Goal: Task Accomplishment & Management: Manage account settings

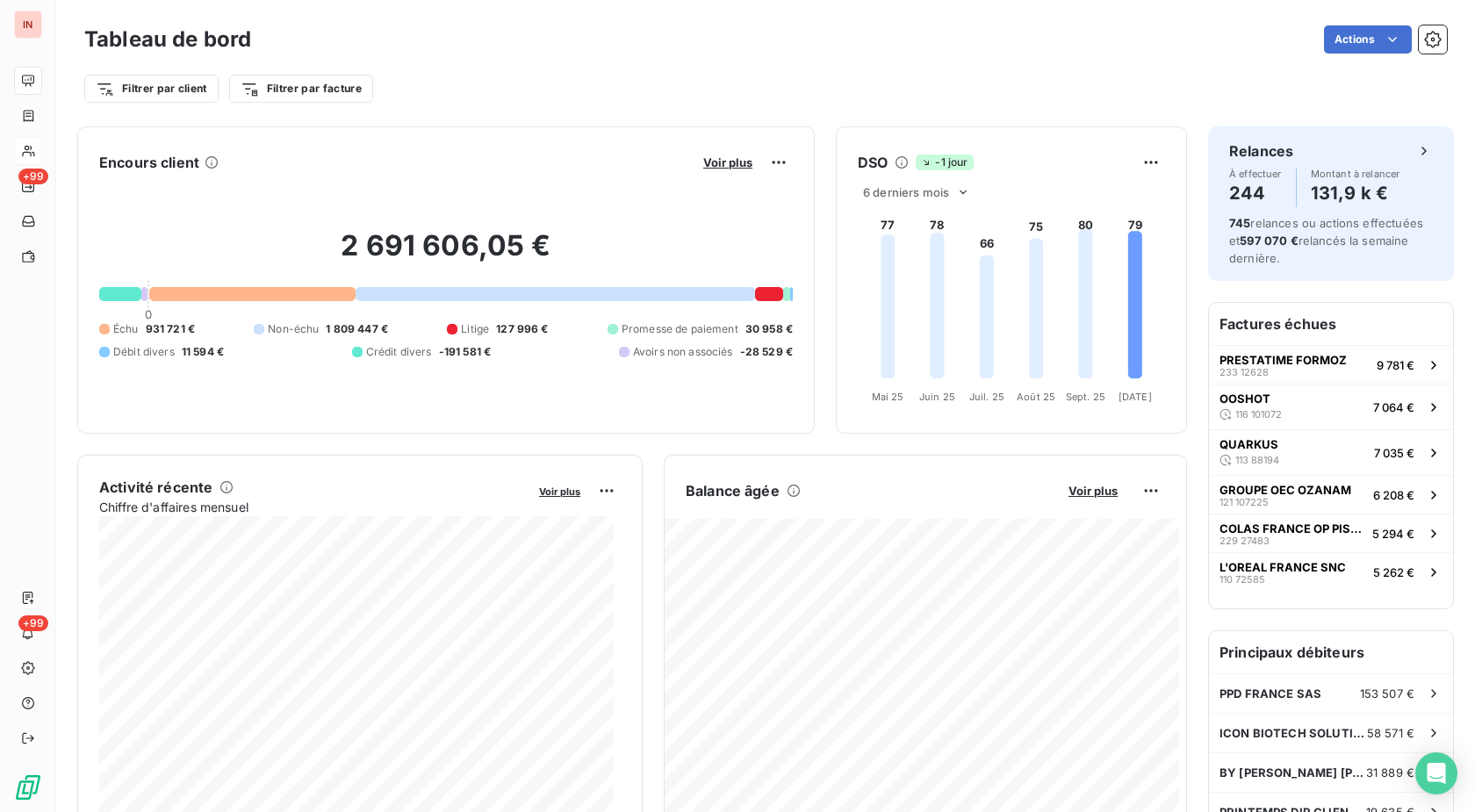
click at [42, 150] on div at bounding box center [28, 151] width 28 height 28
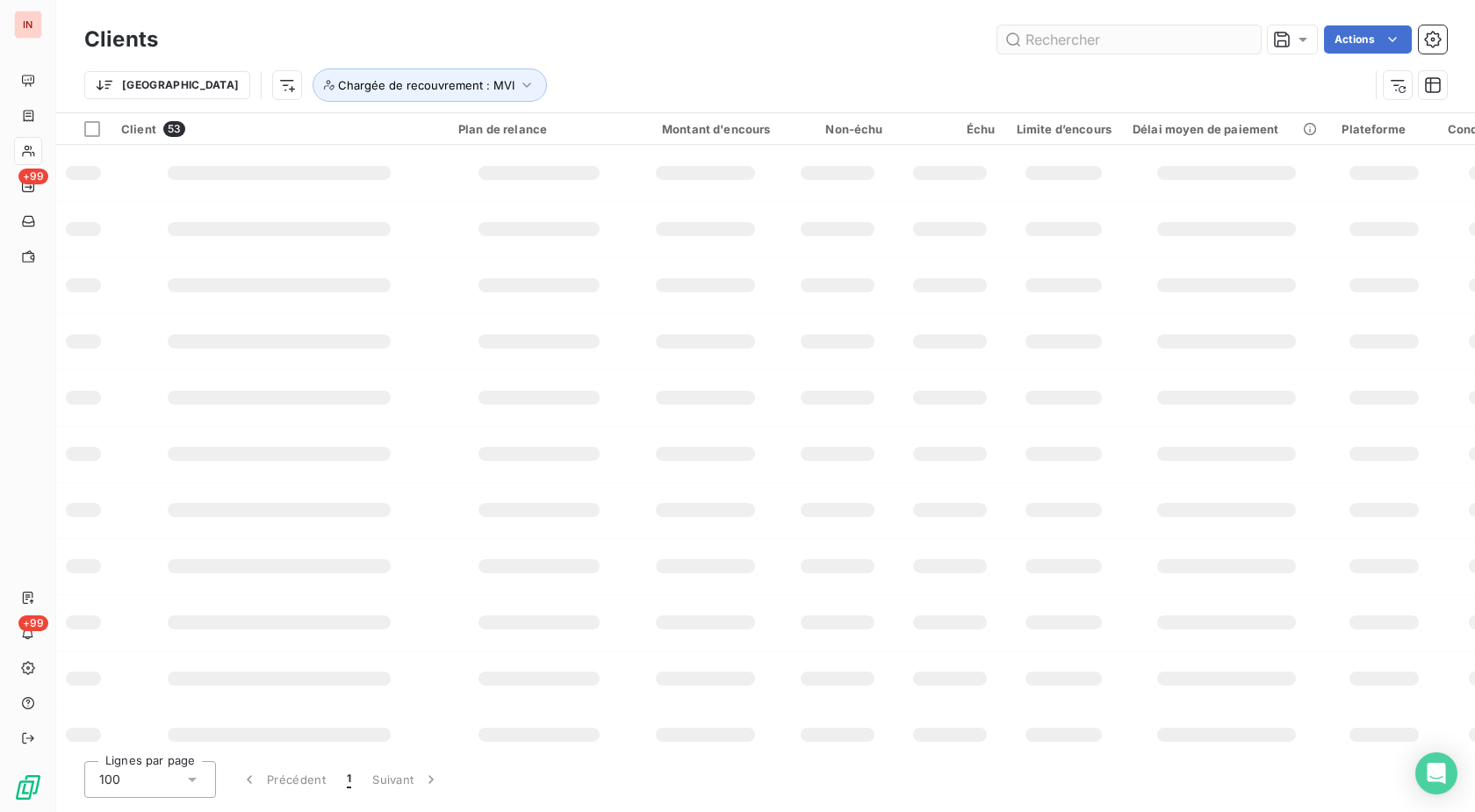
click at [1077, 38] on input "text" at bounding box center [1129, 39] width 264 height 28
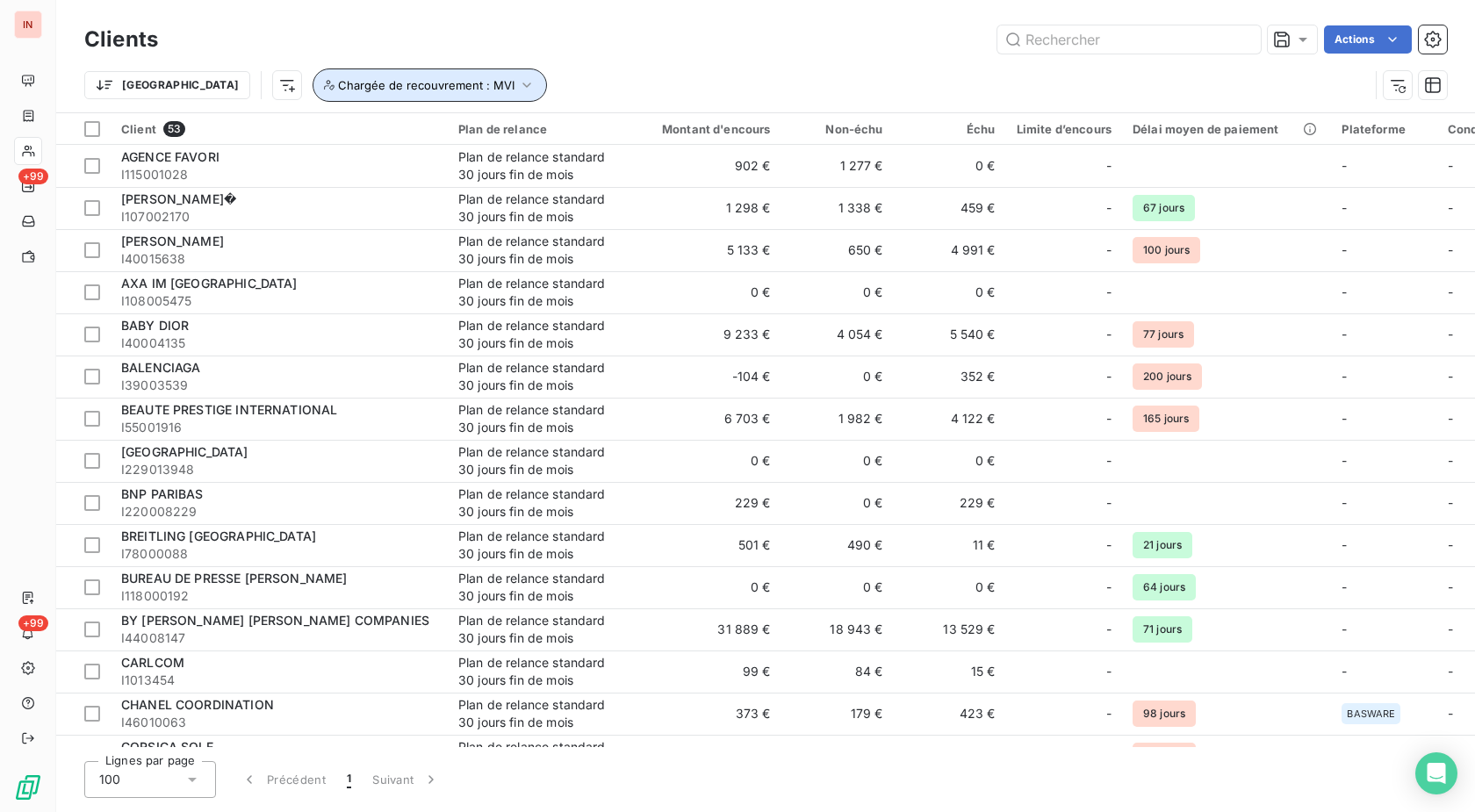
click at [348, 92] on span "Chargée de recouvrement : MVI" at bounding box center [426, 85] width 177 height 14
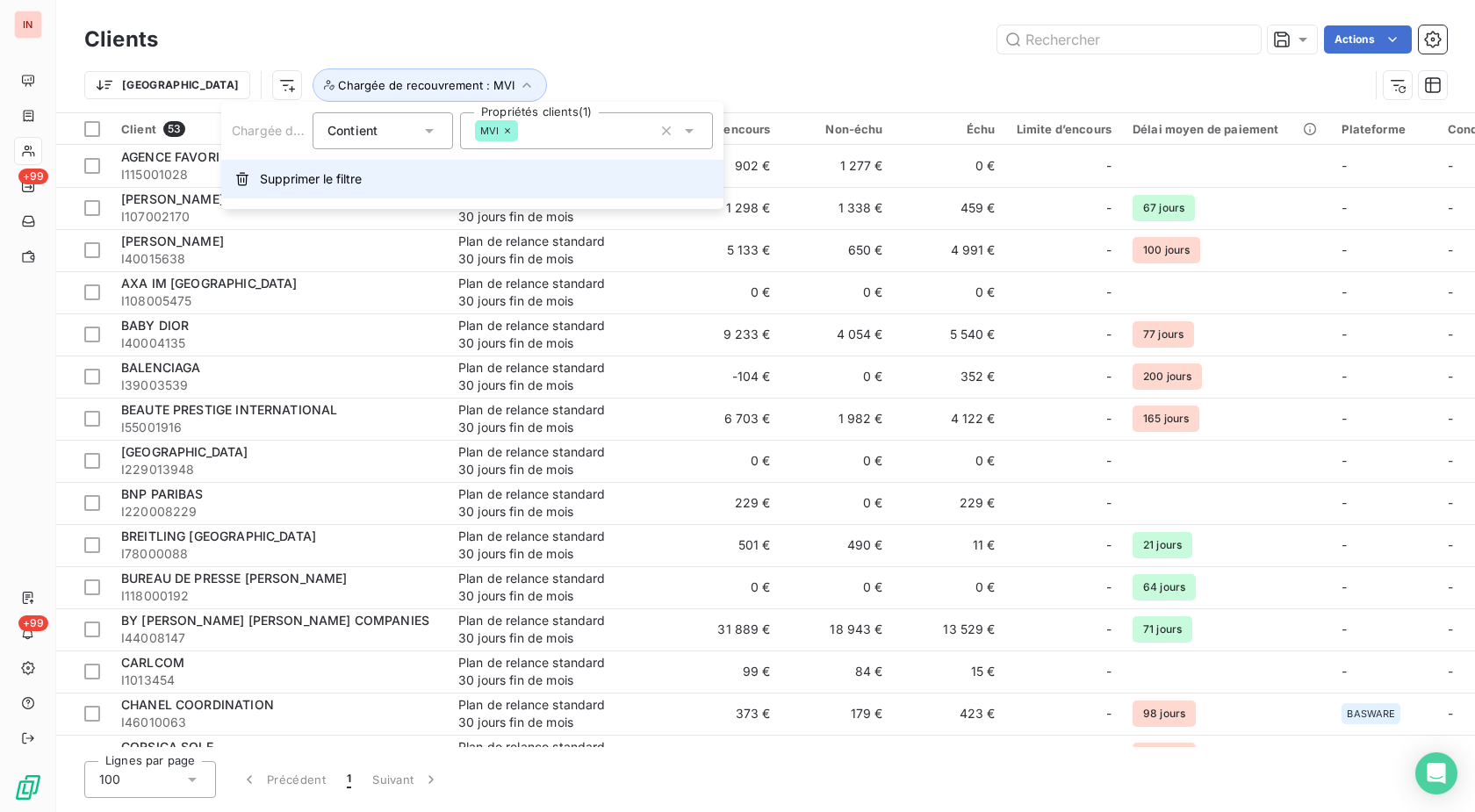
click at [305, 189] on button "Supprimer le filtre" at bounding box center [472, 179] width 502 height 39
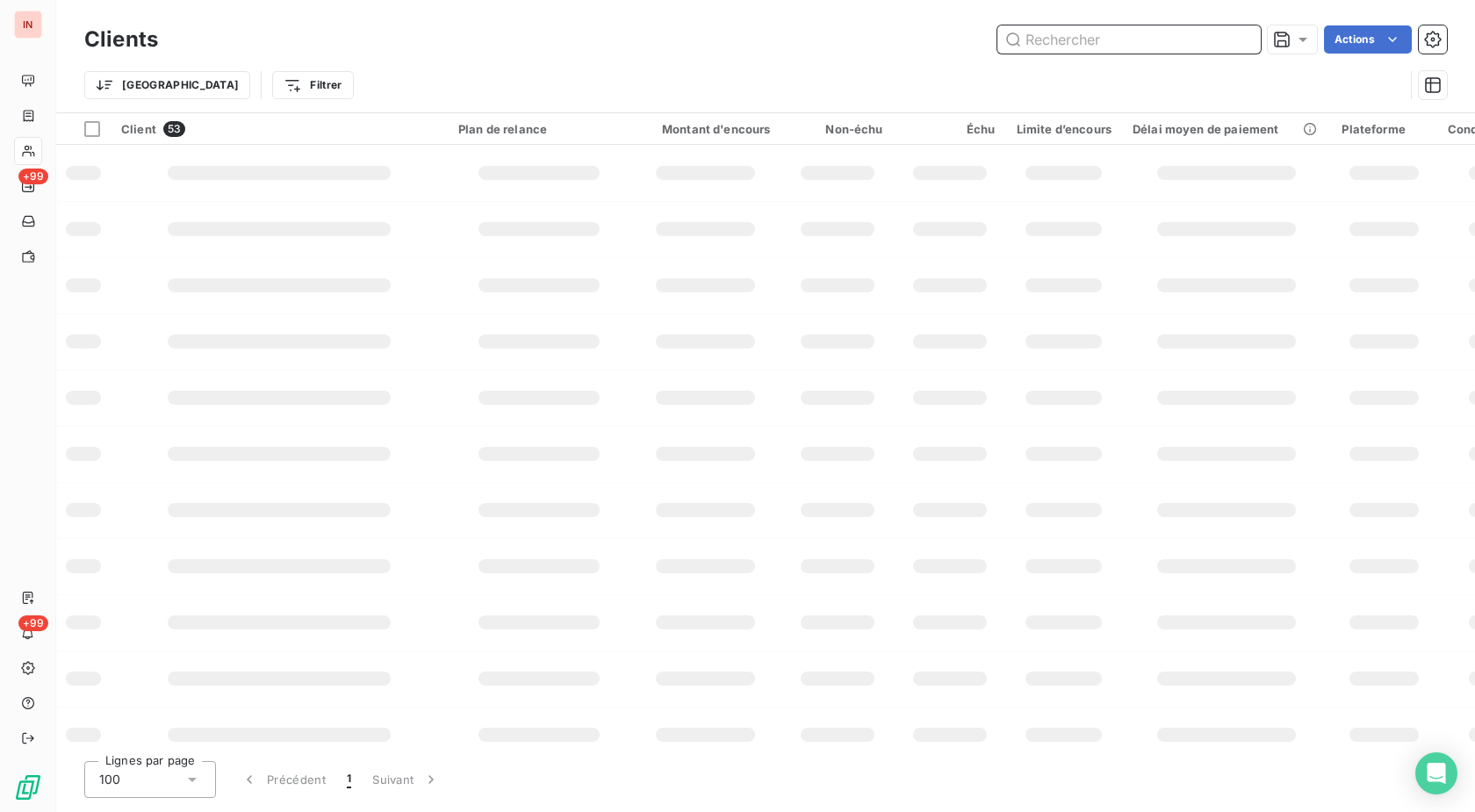
click at [1063, 39] on input "text" at bounding box center [1129, 39] width 264 height 28
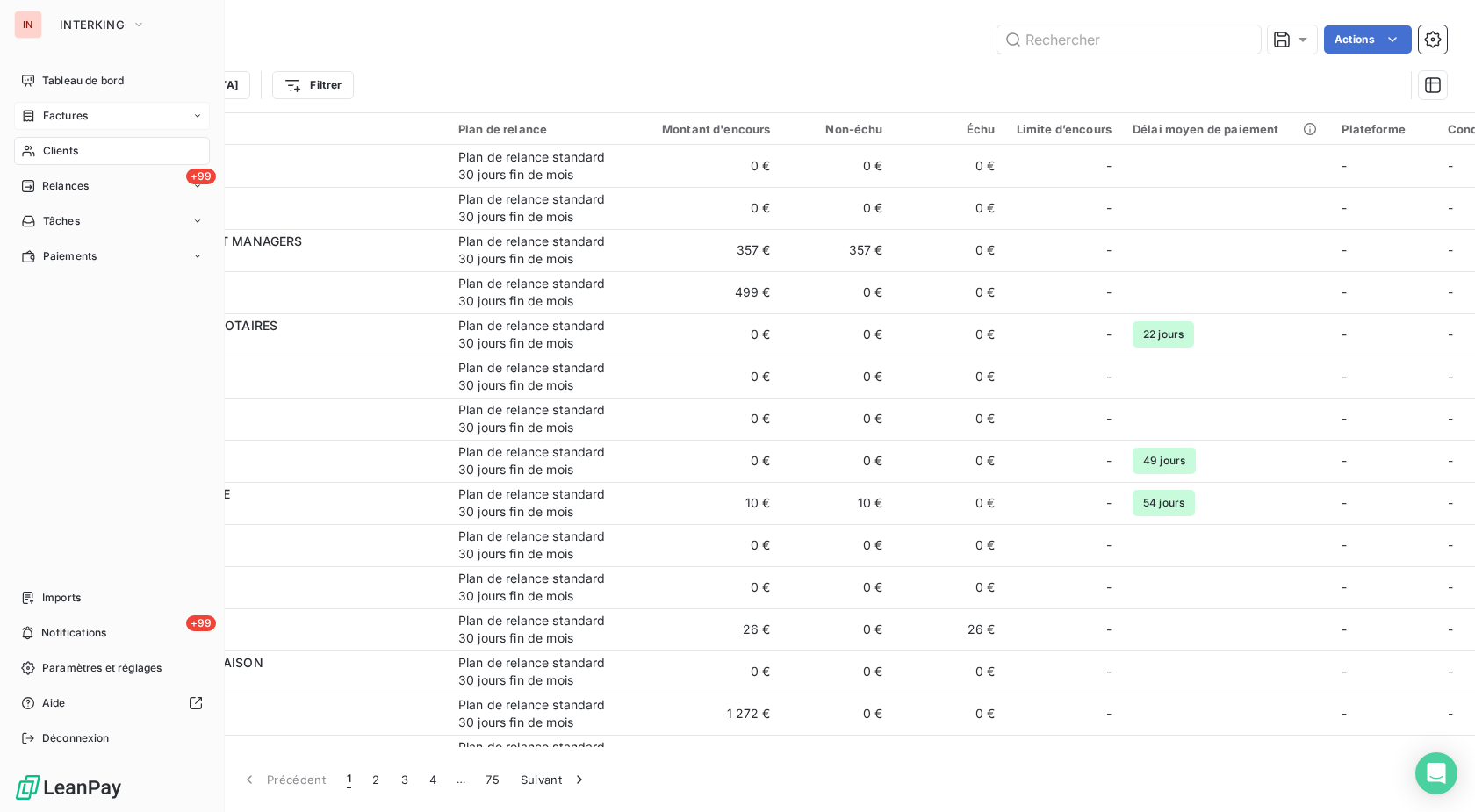
click at [30, 113] on icon at bounding box center [29, 116] width 11 height 12
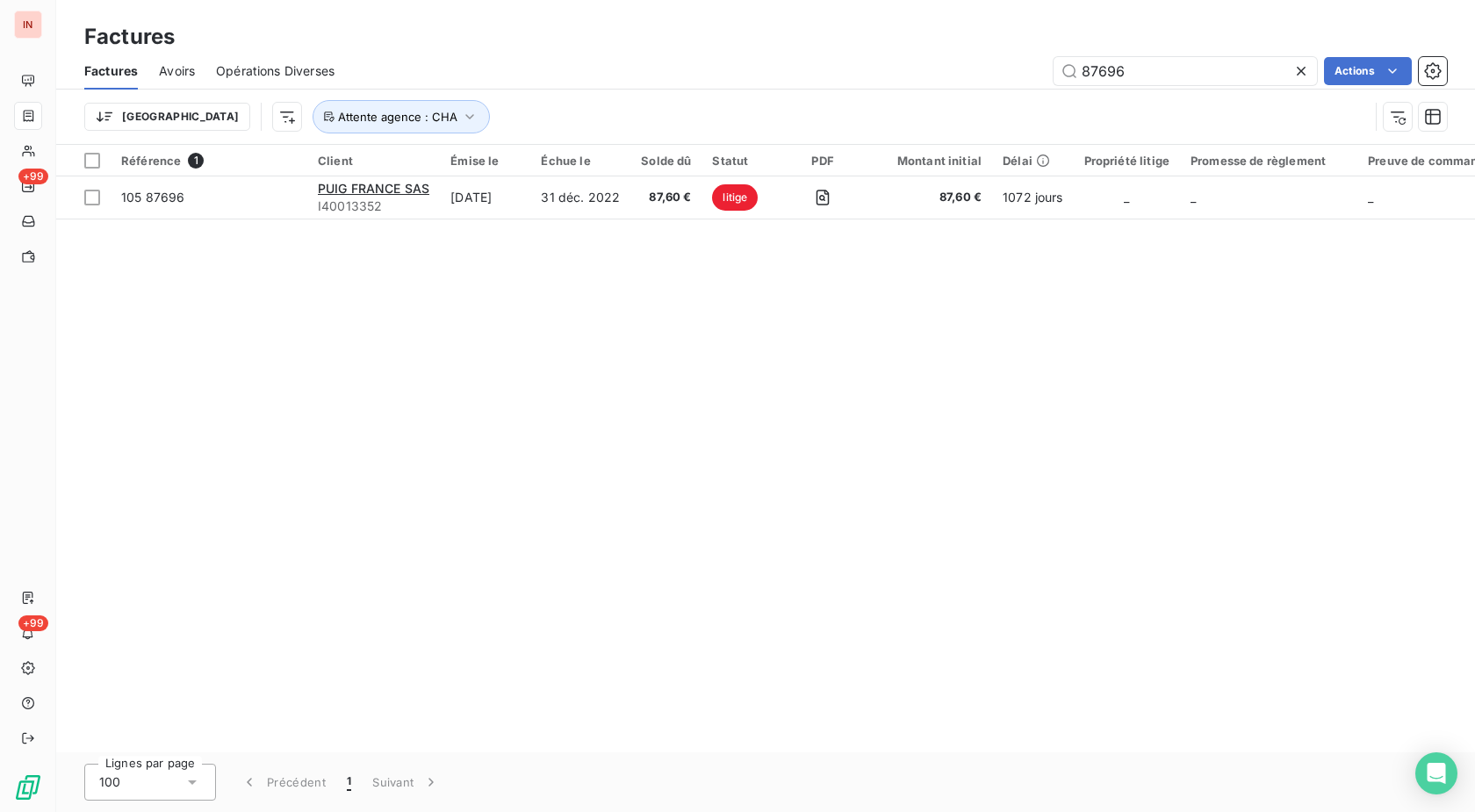
drag, startPoint x: 1142, startPoint y: 63, endPoint x: 867, endPoint y: 74, distance: 275.2
click at [1054, 68] on input "87696" at bounding box center [1185, 70] width 264 height 28
click at [342, 117] on span "Attente agence : CHA" at bounding box center [398, 117] width 120 height 14
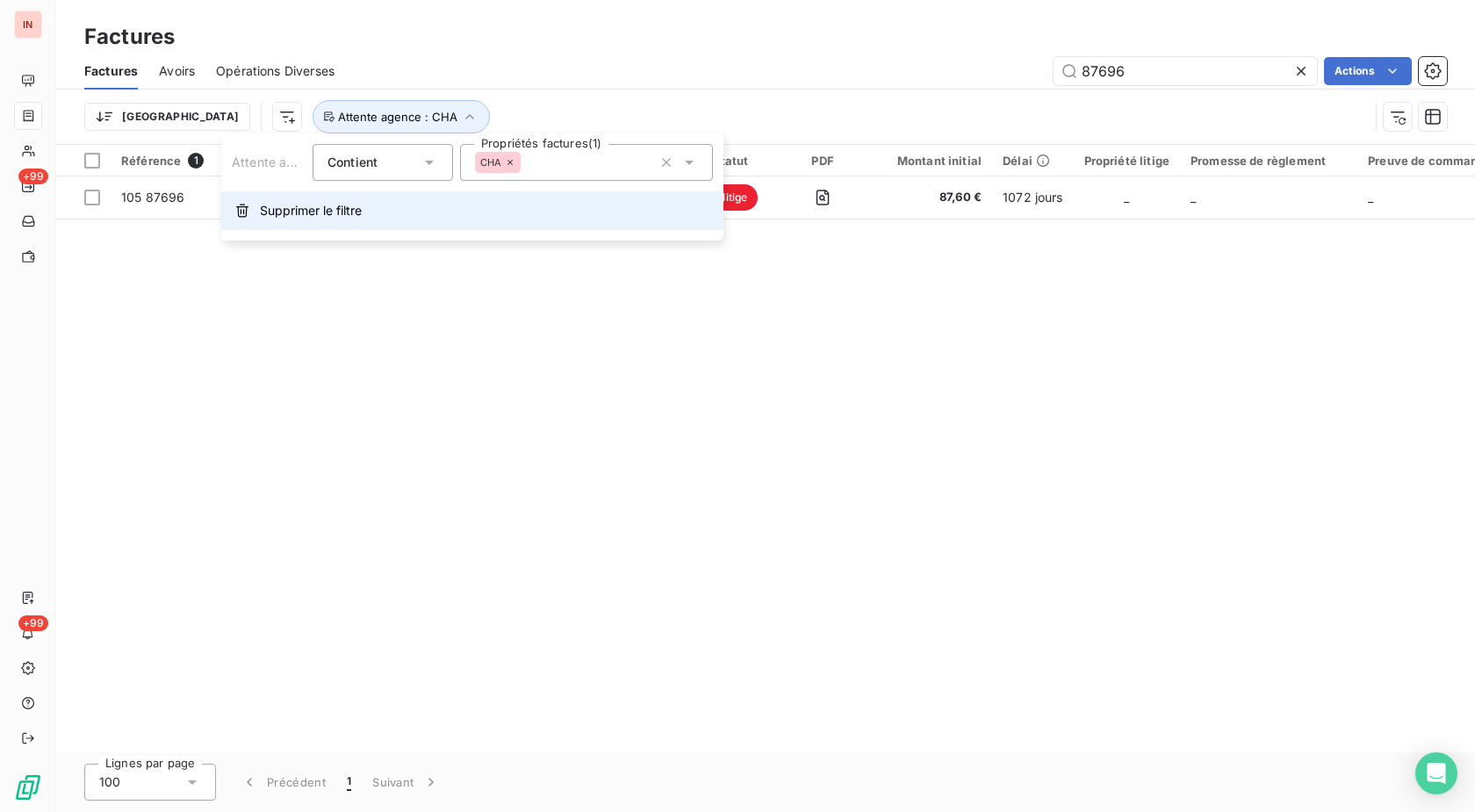
click at [306, 213] on span "Supprimer le filtre" at bounding box center [310, 210] width 101 height 17
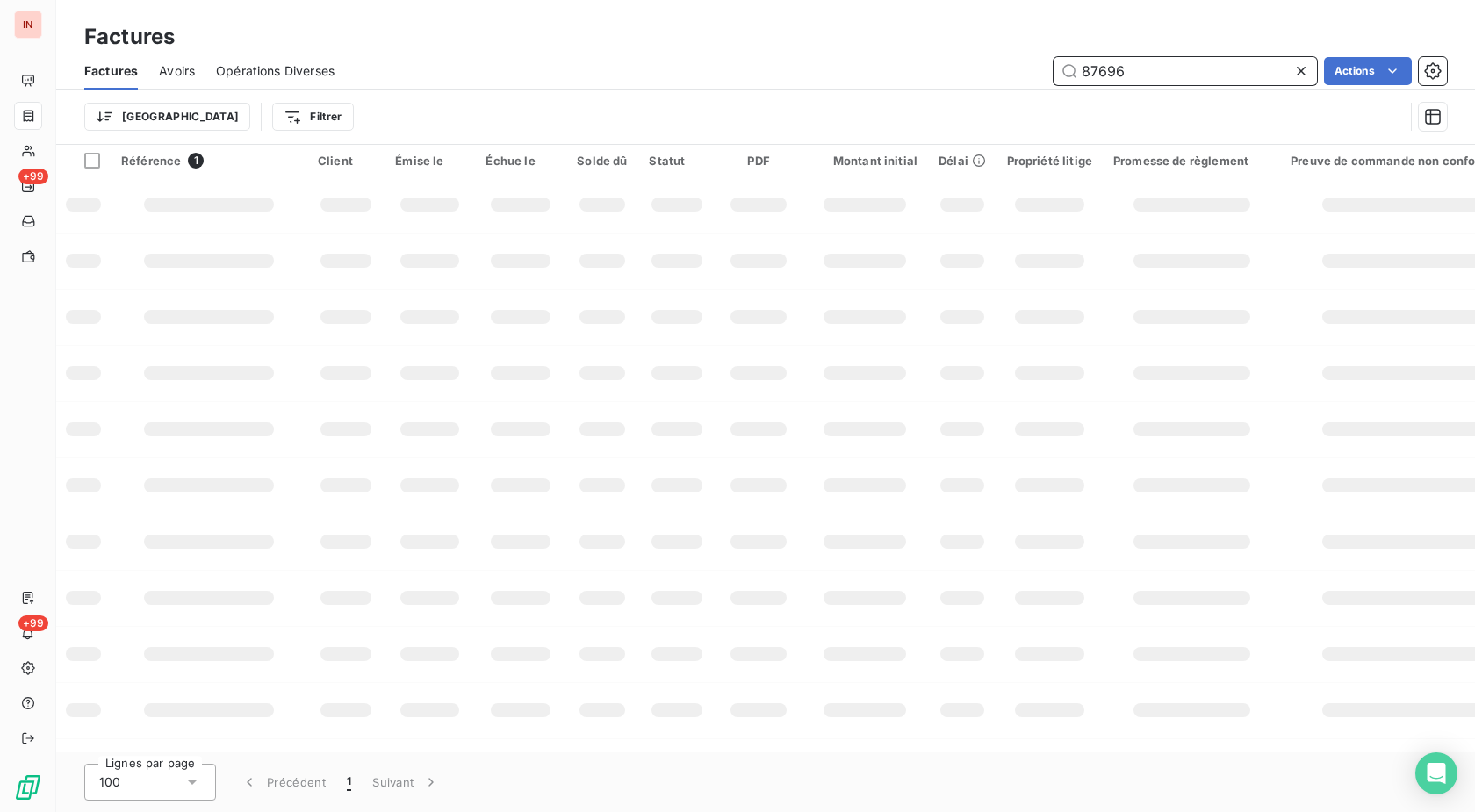
drag, startPoint x: 1155, startPoint y: 82, endPoint x: 884, endPoint y: 86, distance: 271.0
click at [1054, 85] on input "87696" at bounding box center [1185, 70] width 264 height 28
type input "9"
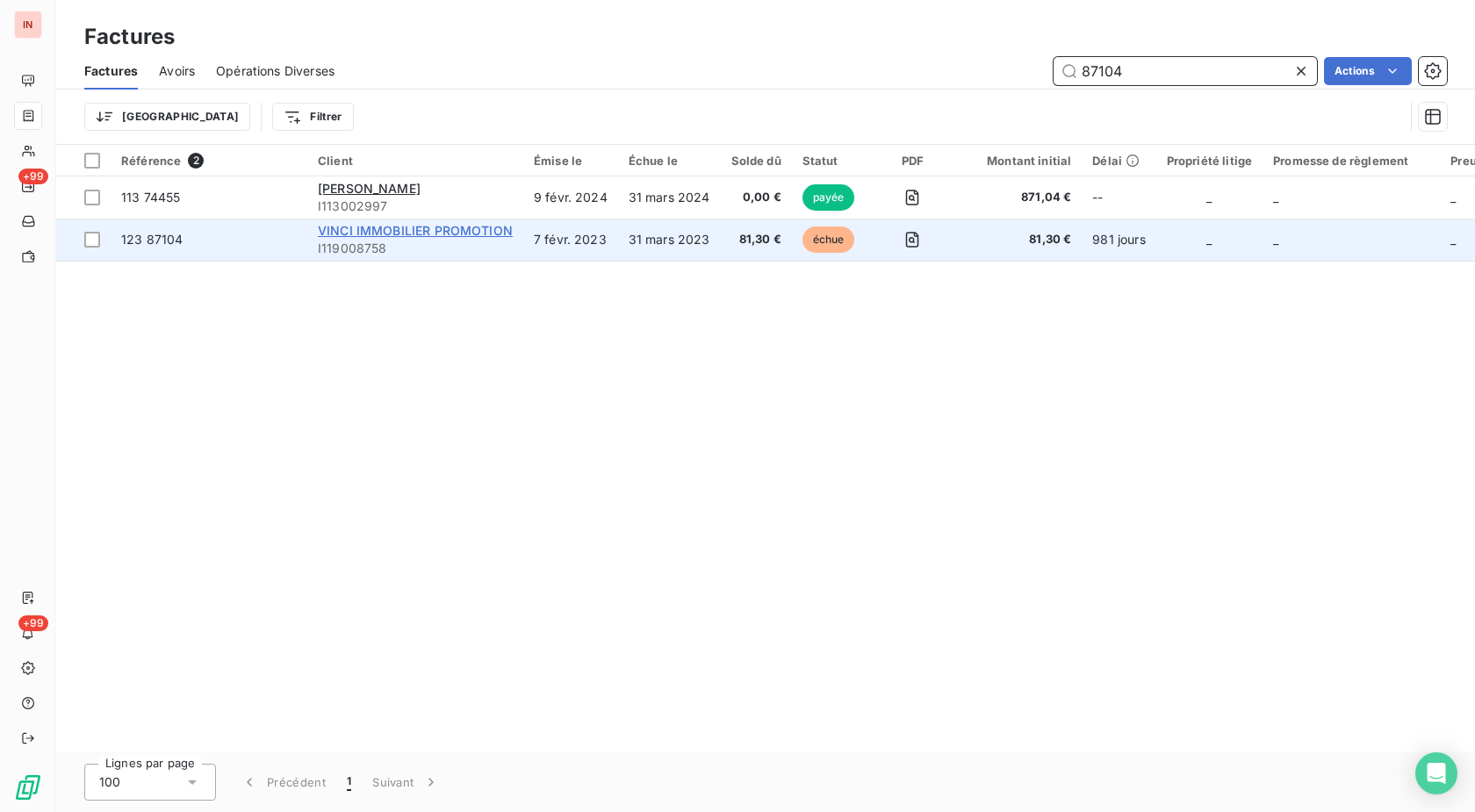
type input "87104"
click at [438, 233] on span "VINCI IMMOBILIER PROMOTION" at bounding box center [415, 230] width 195 height 14
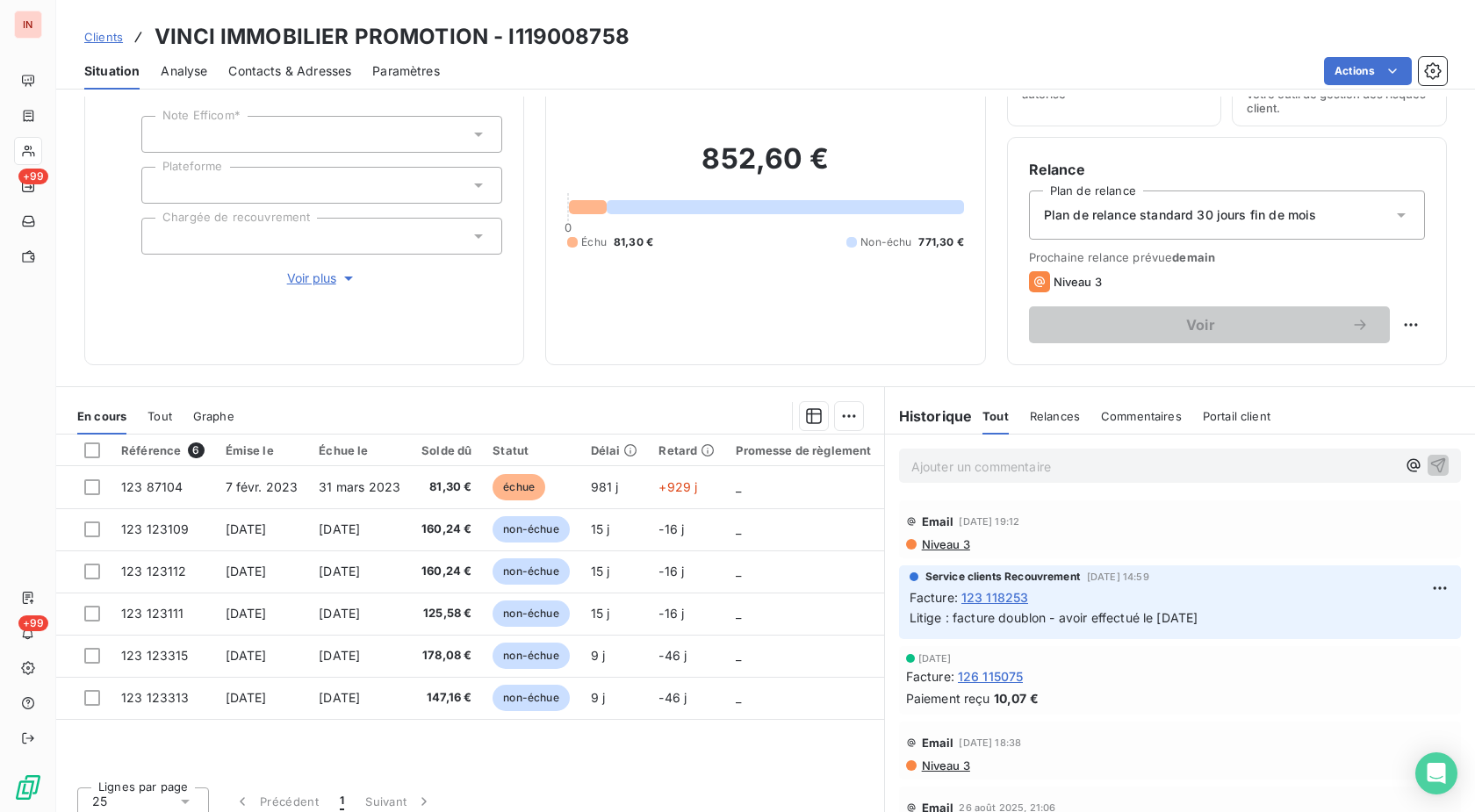
scroll to position [115, 0]
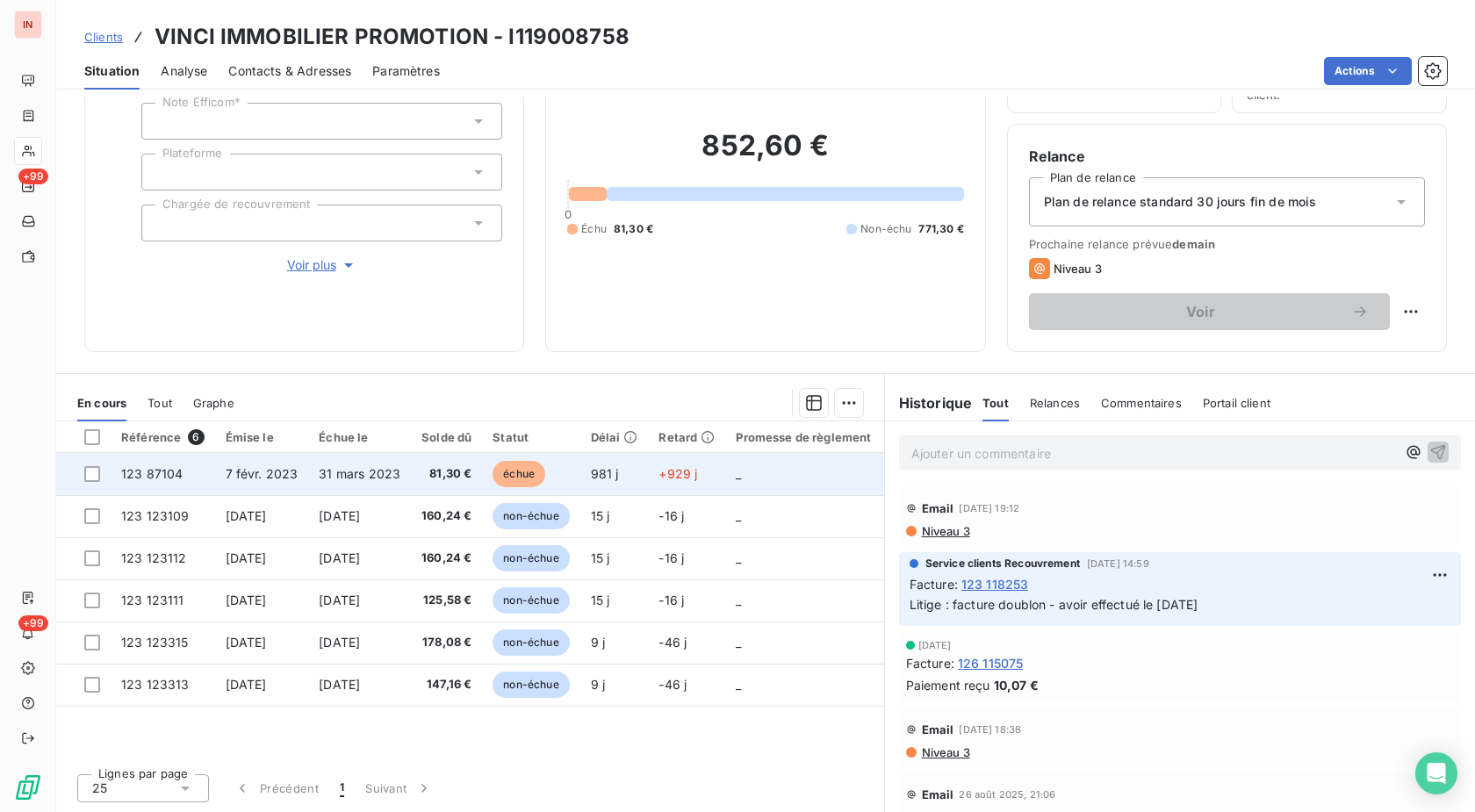
click at [532, 474] on span "échue" at bounding box center [519, 473] width 53 height 26
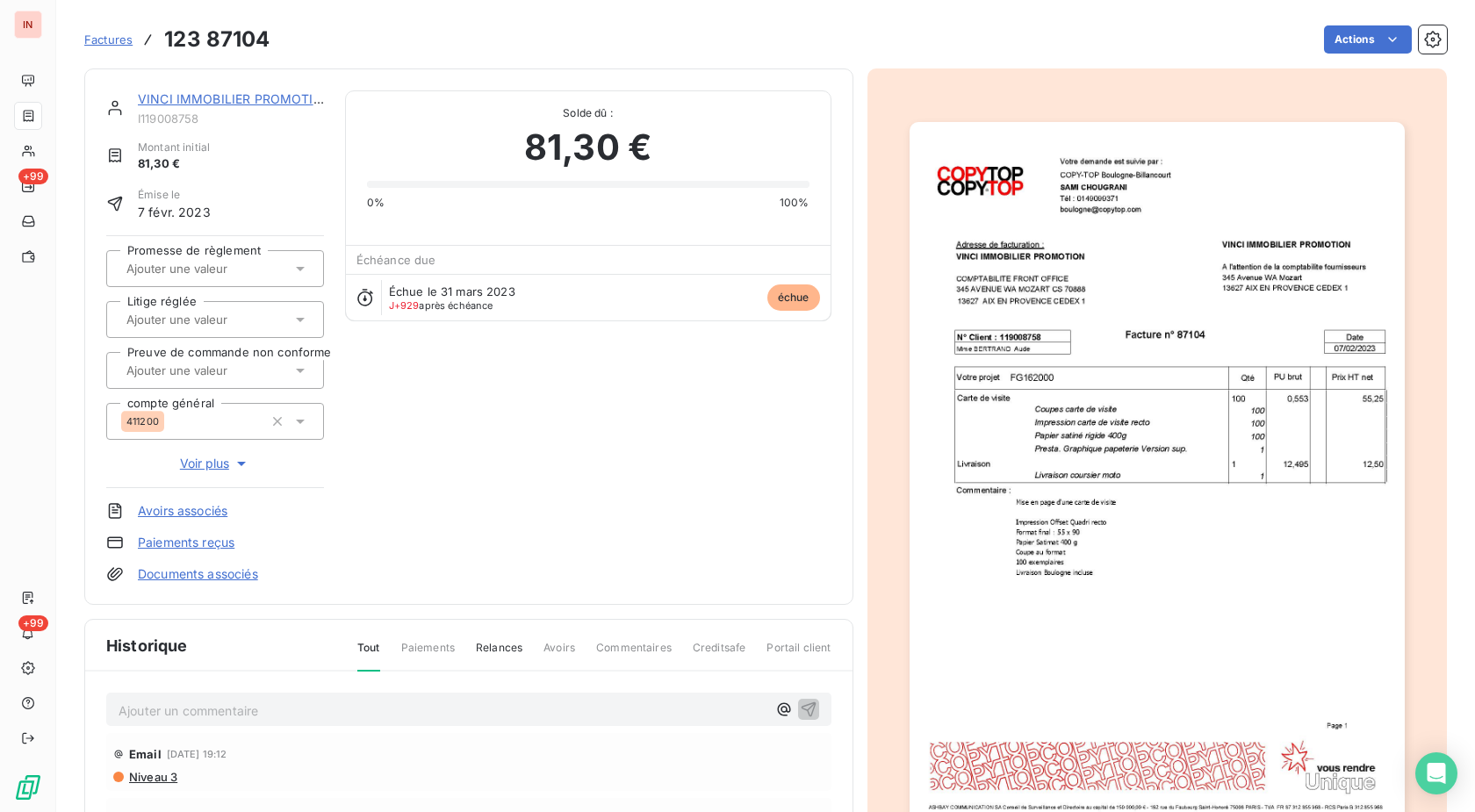
click at [1020, 461] on img "button" at bounding box center [1157, 471] width 496 height 700
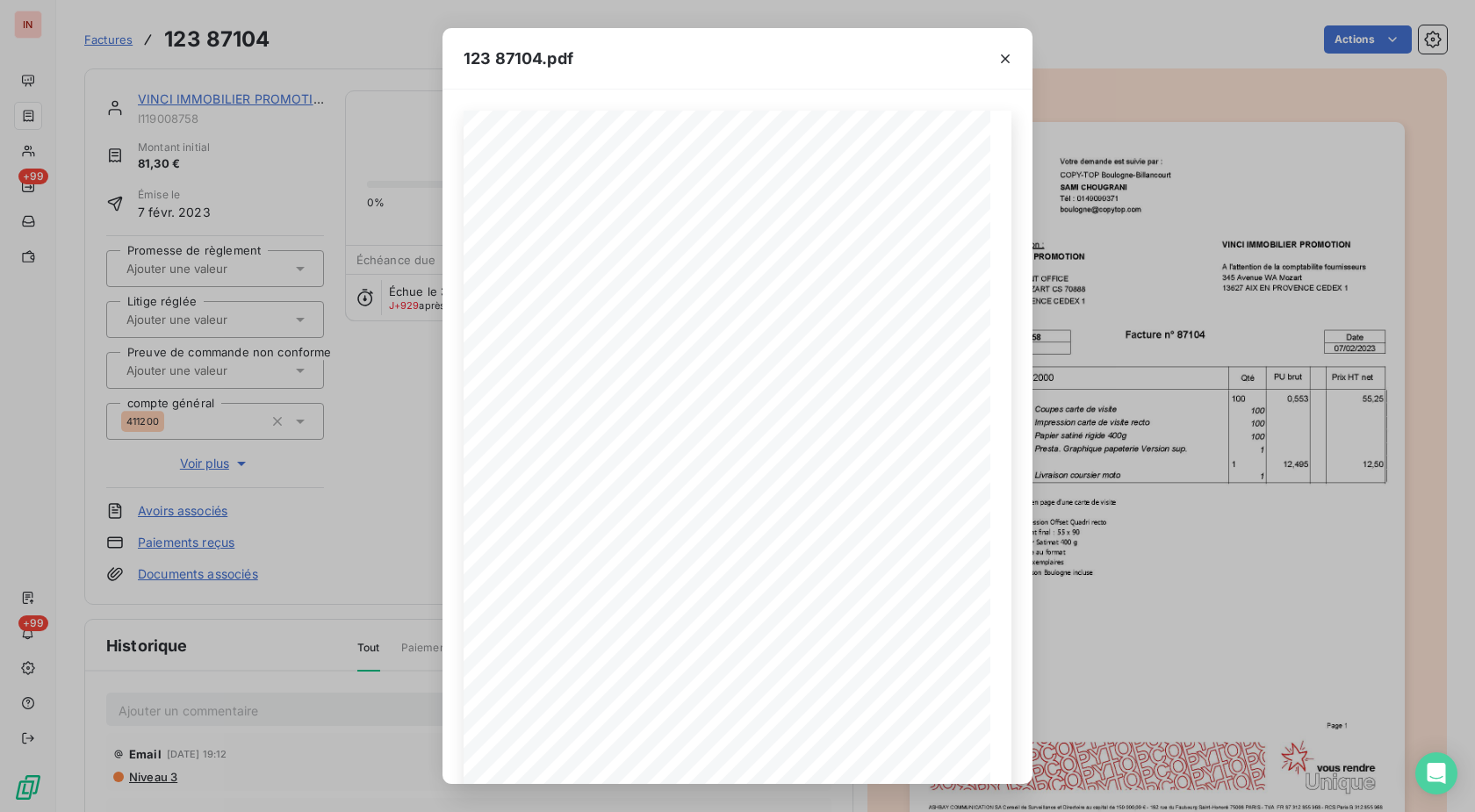
click at [404, 454] on div "123 87104.pdf A l'attention de la comptabilite fournisseurs [STREET_ADDRESS][PE…" at bounding box center [737, 406] width 1475 height 812
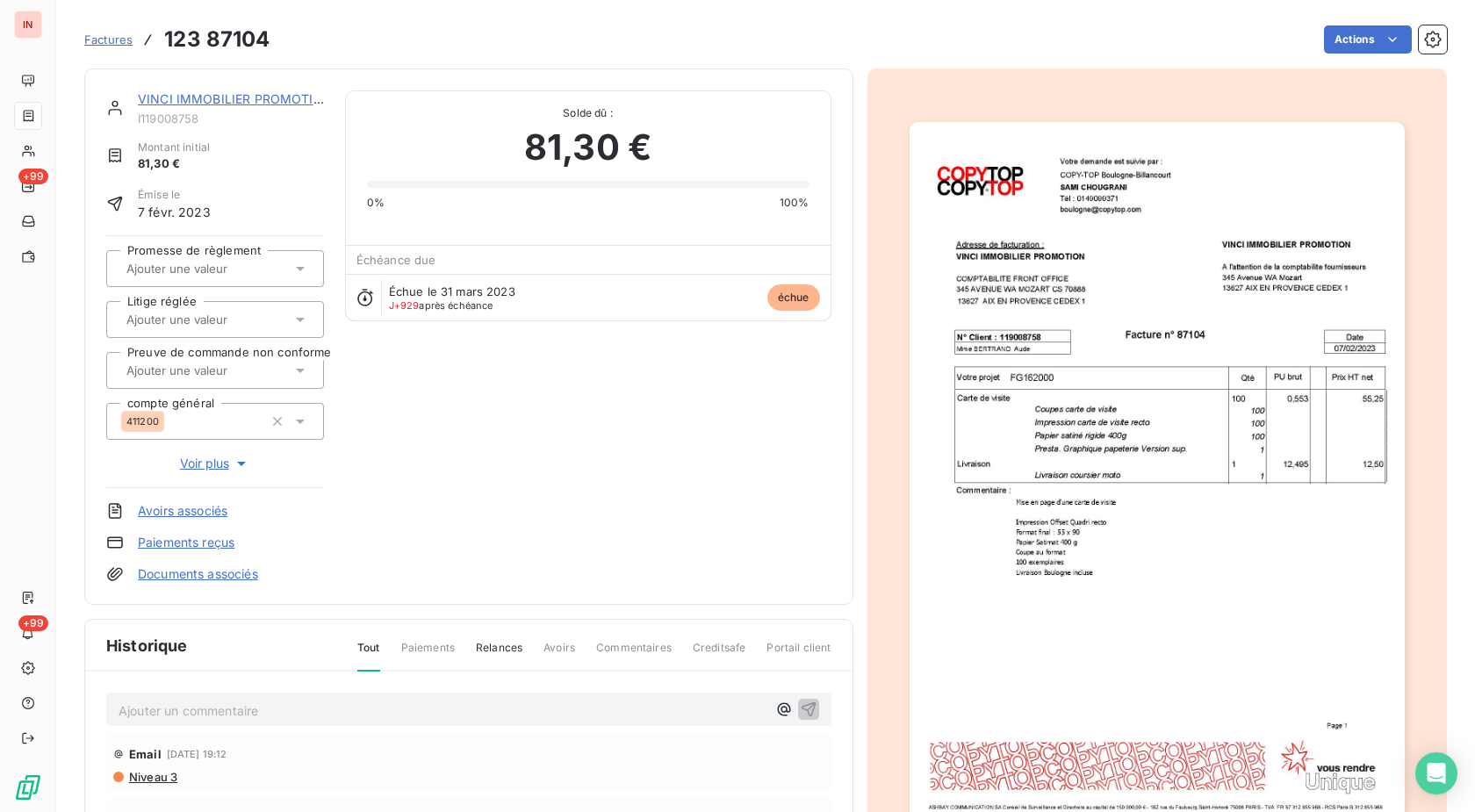
click at [1146, 380] on img "button" at bounding box center [1157, 471] width 496 height 700
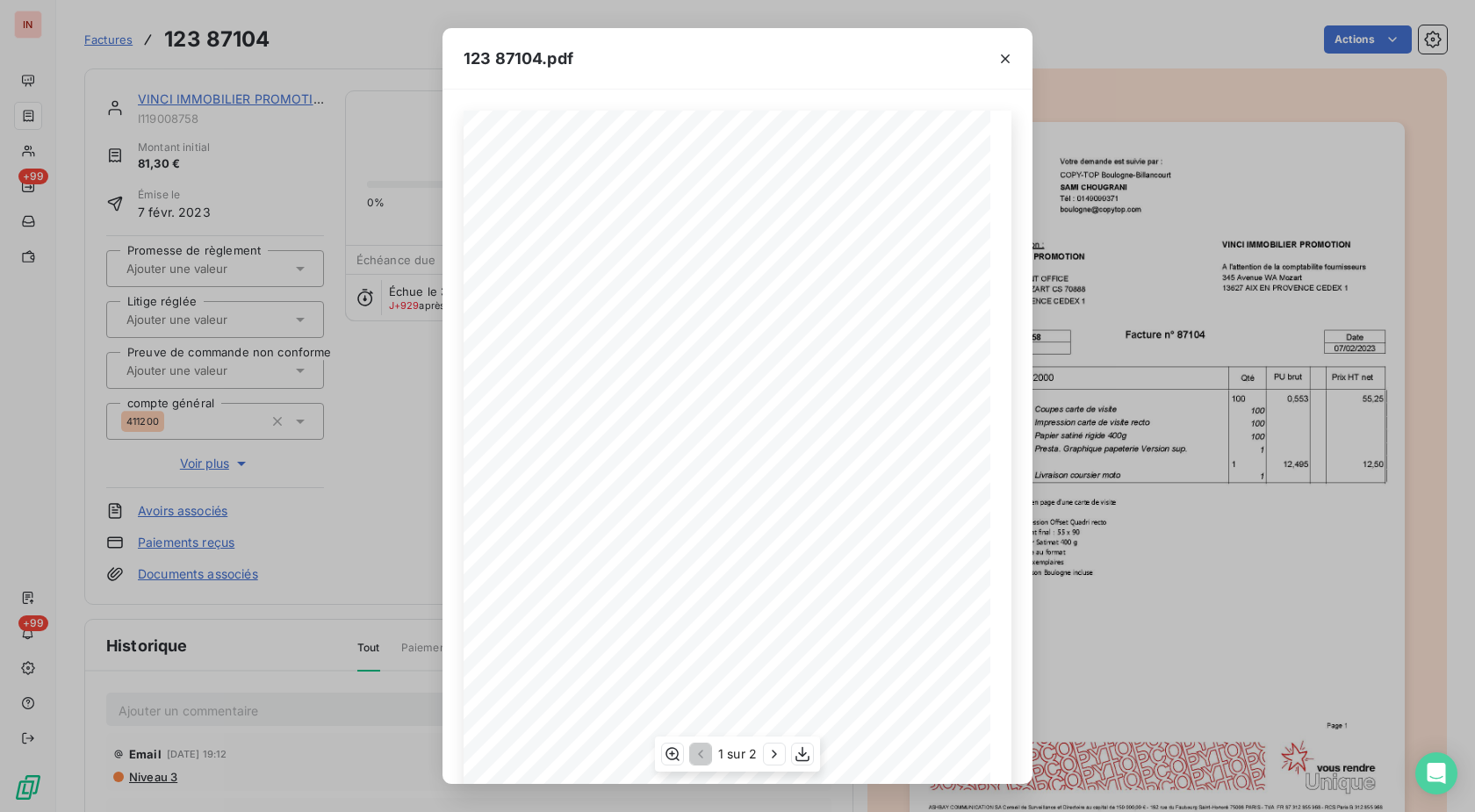
scroll to position [108, 0]
click at [767, 751] on icon "button" at bounding box center [775, 754] width 17 height 17
click at [1016, 33] on div at bounding box center [1006, 58] width 54 height 61
click at [1007, 61] on icon "button" at bounding box center [1005, 58] width 9 height 9
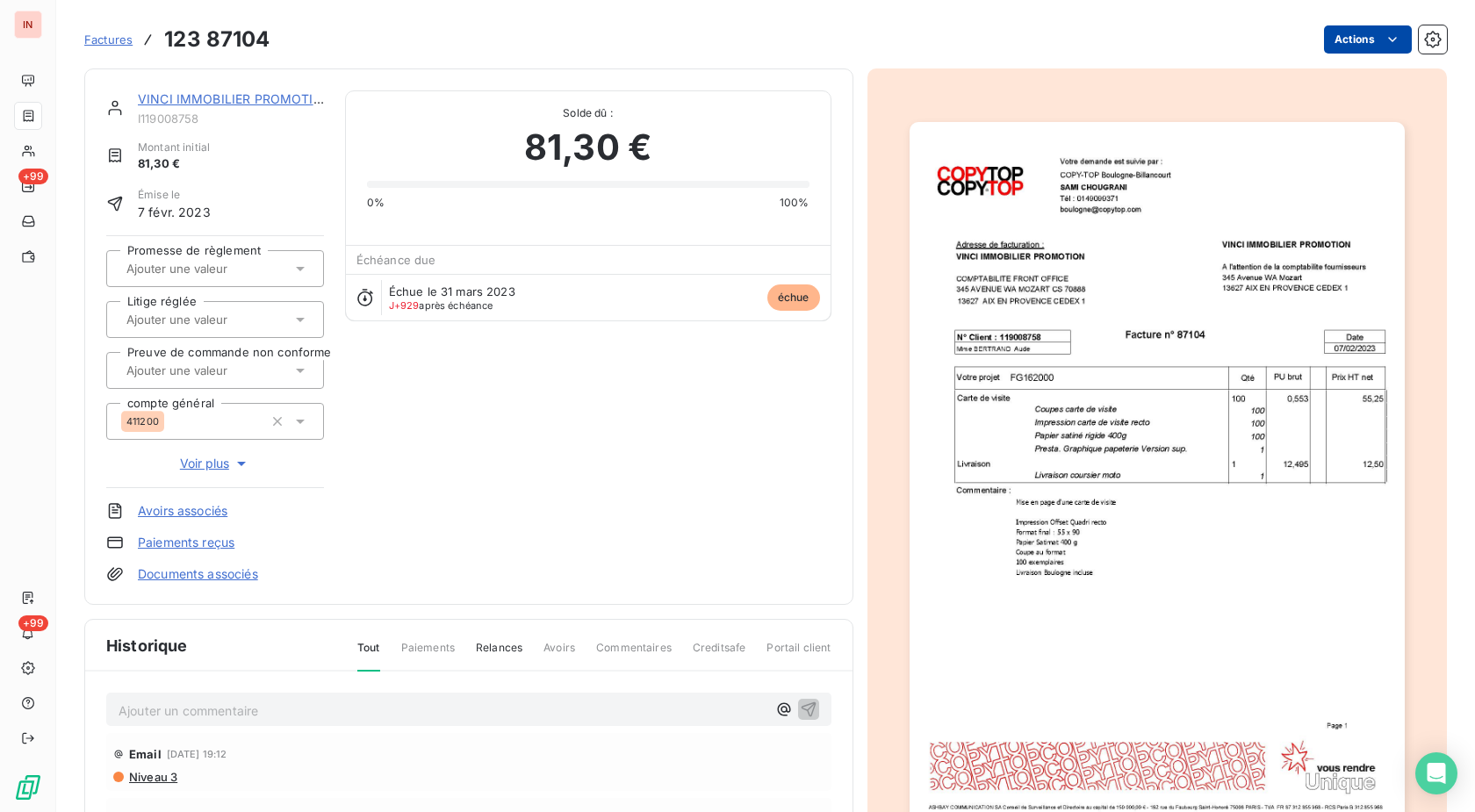
click at [1341, 35] on html "IN +99 +99 Factures 123 87104 Actions VINCI IMMOBILIER PROMOTION I119008758 Mon…" at bounding box center [737, 406] width 1475 height 812
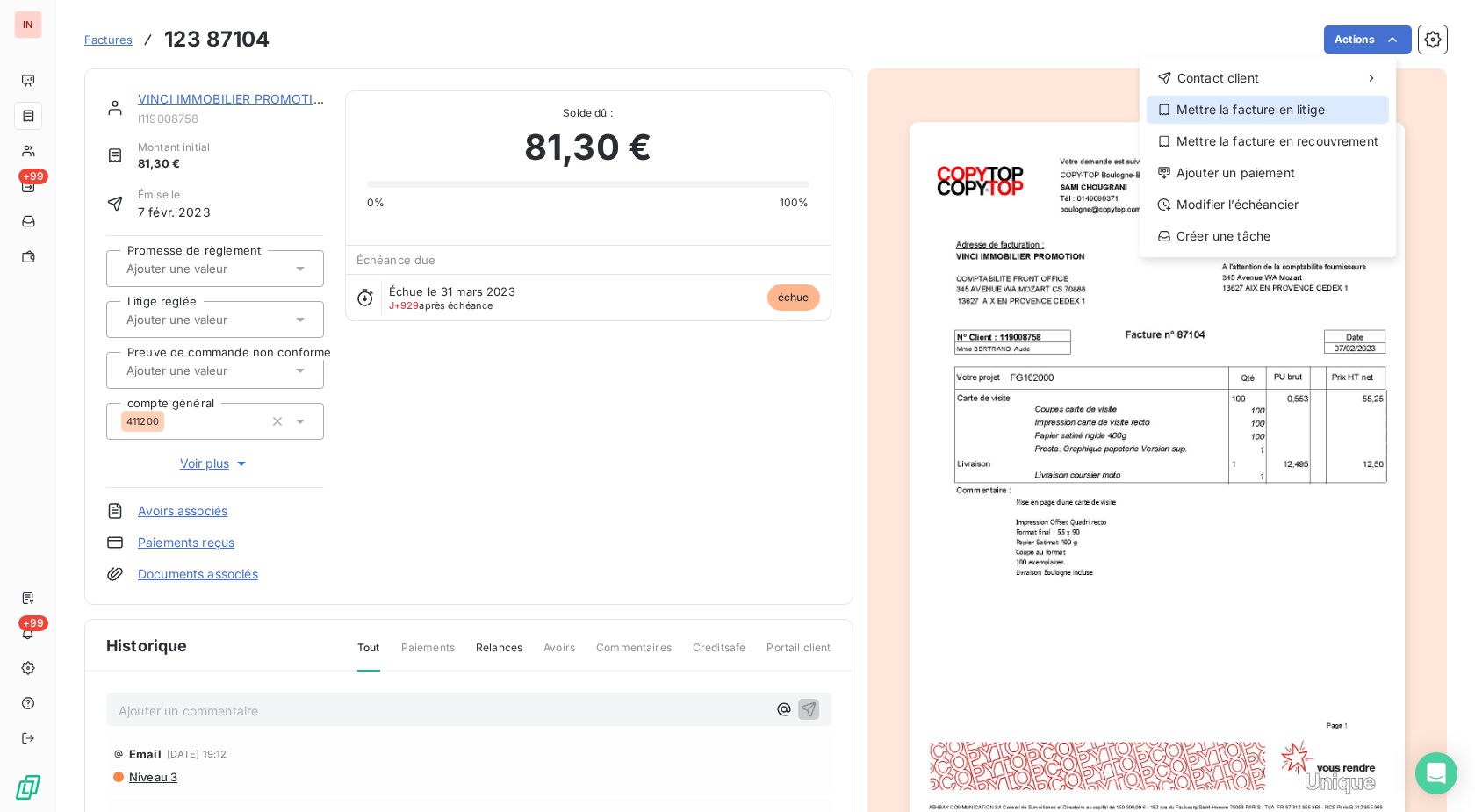
click at [1232, 113] on div "Mettre la facture en litige" at bounding box center [1267, 109] width 242 height 28
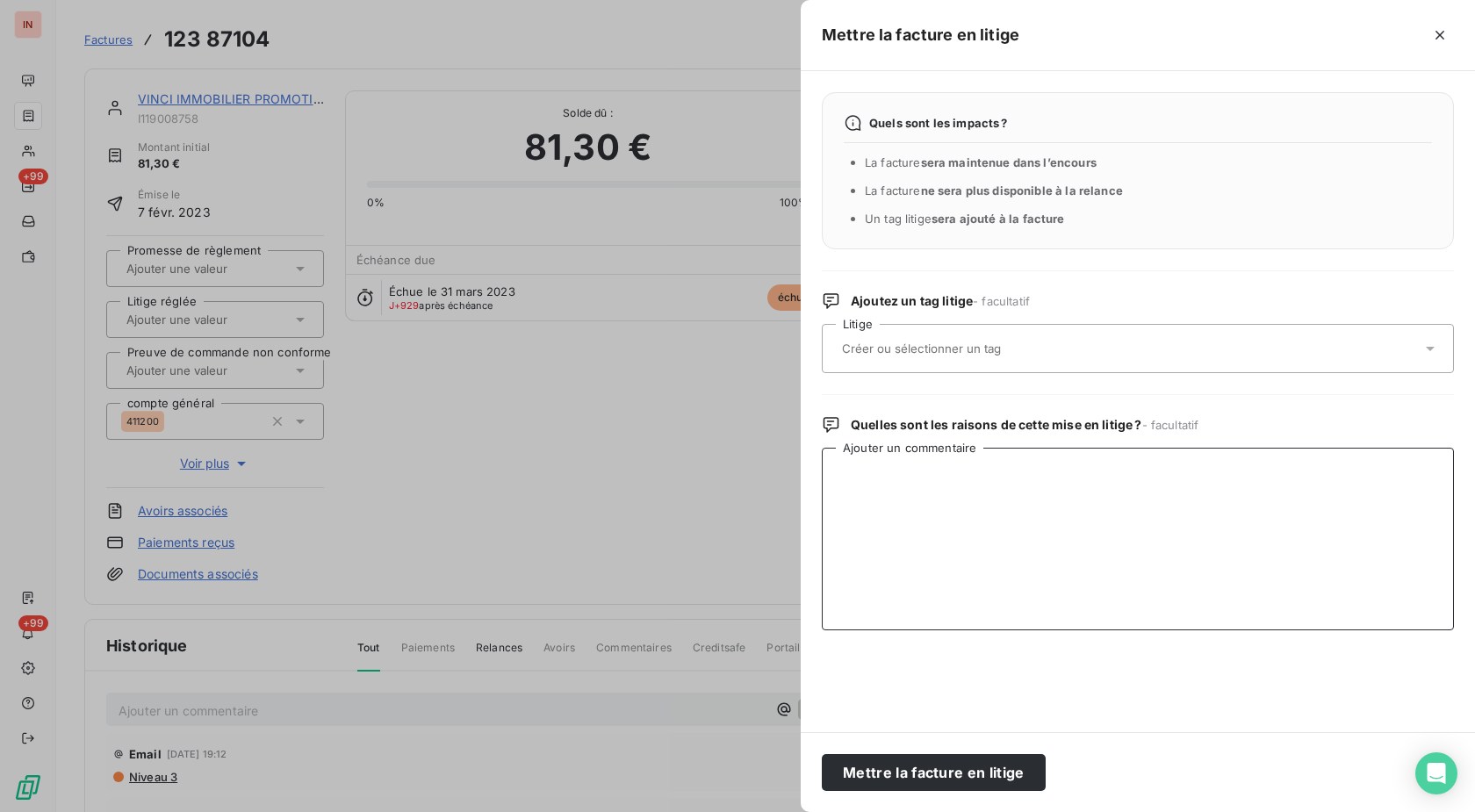
click at [989, 500] on textarea "Ajouter un commentaire" at bounding box center [1138, 539] width 633 height 182
type textarea "doublon"
click at [990, 769] on button "Mettre la facture en litige" at bounding box center [934, 772] width 224 height 37
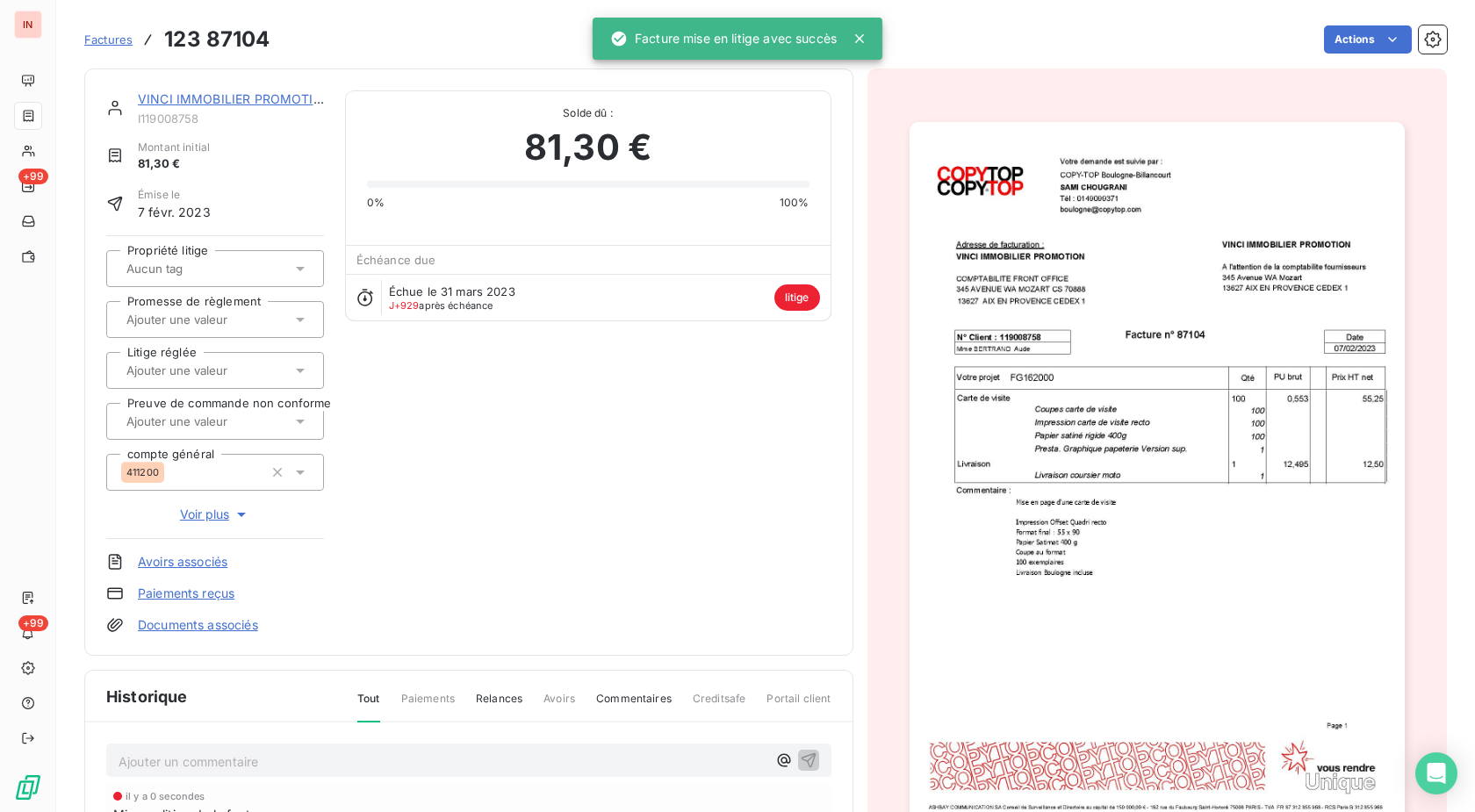
click at [250, 98] on link "VINCI IMMOBILIER PROMOTION" at bounding box center [236, 98] width 195 height 14
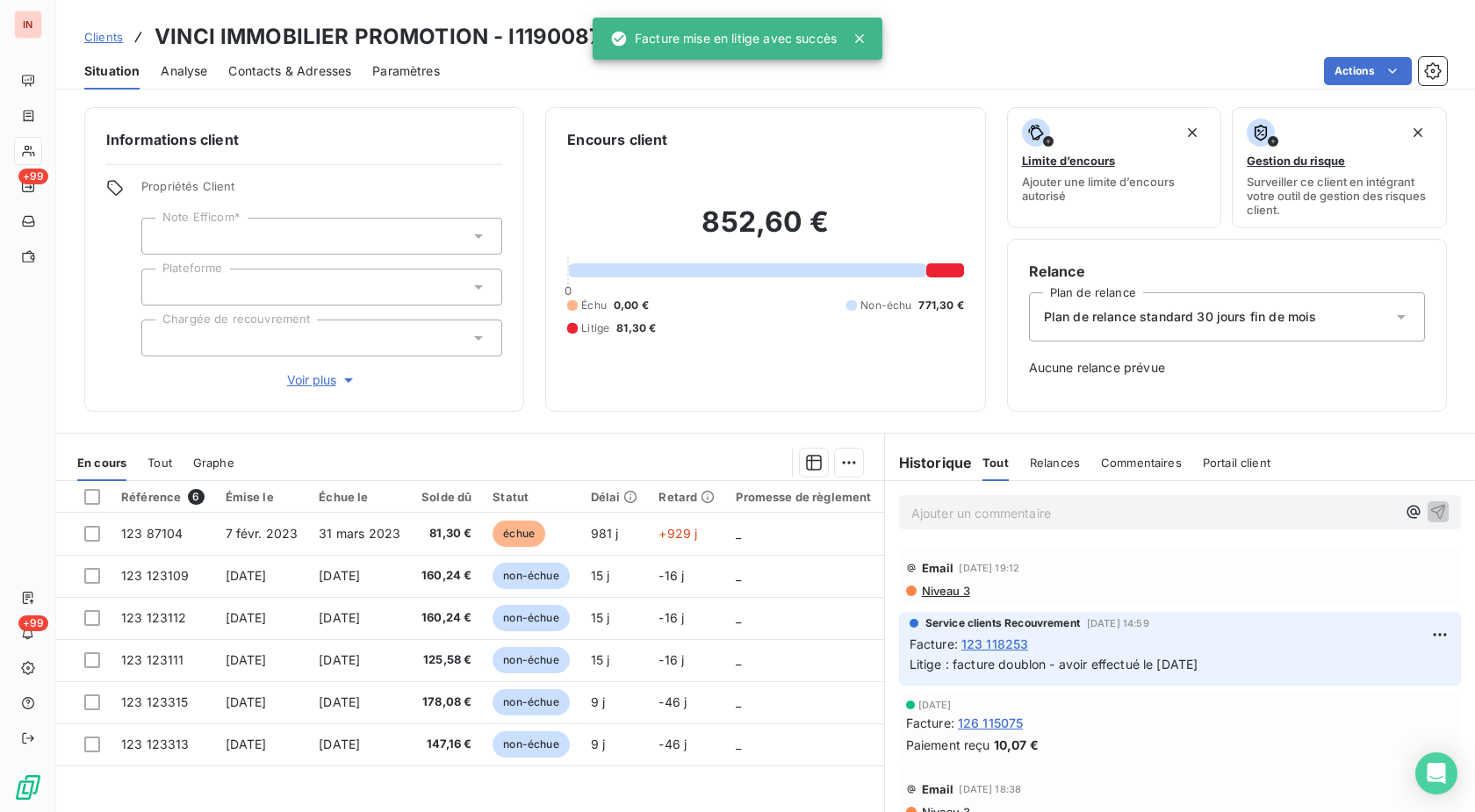
click at [1050, 518] on p "Ajouter un commentaire ﻿" at bounding box center [1154, 513] width 485 height 22
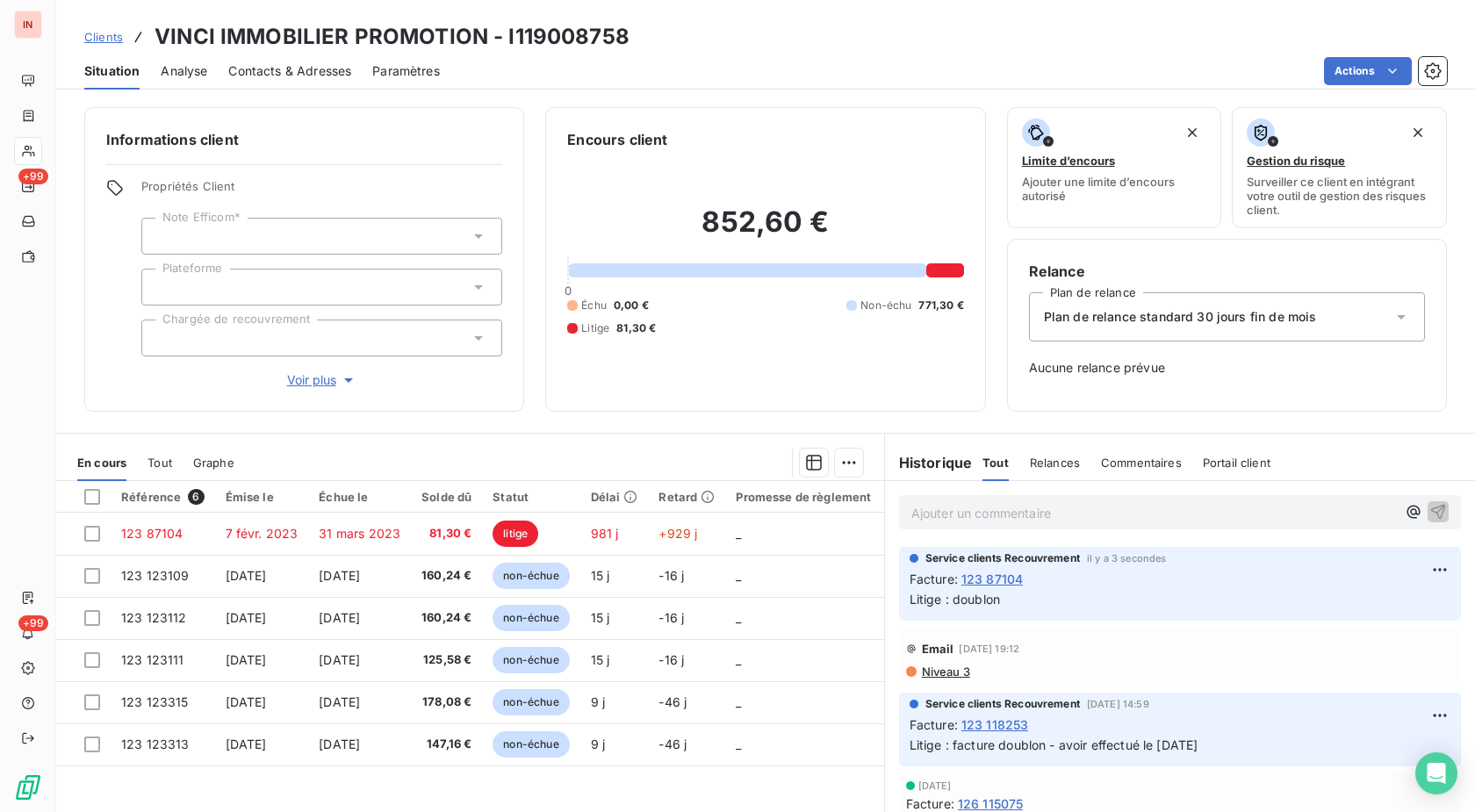
click at [1086, 512] on p "Ajouter un commentaire ﻿" at bounding box center [1154, 513] width 485 height 22
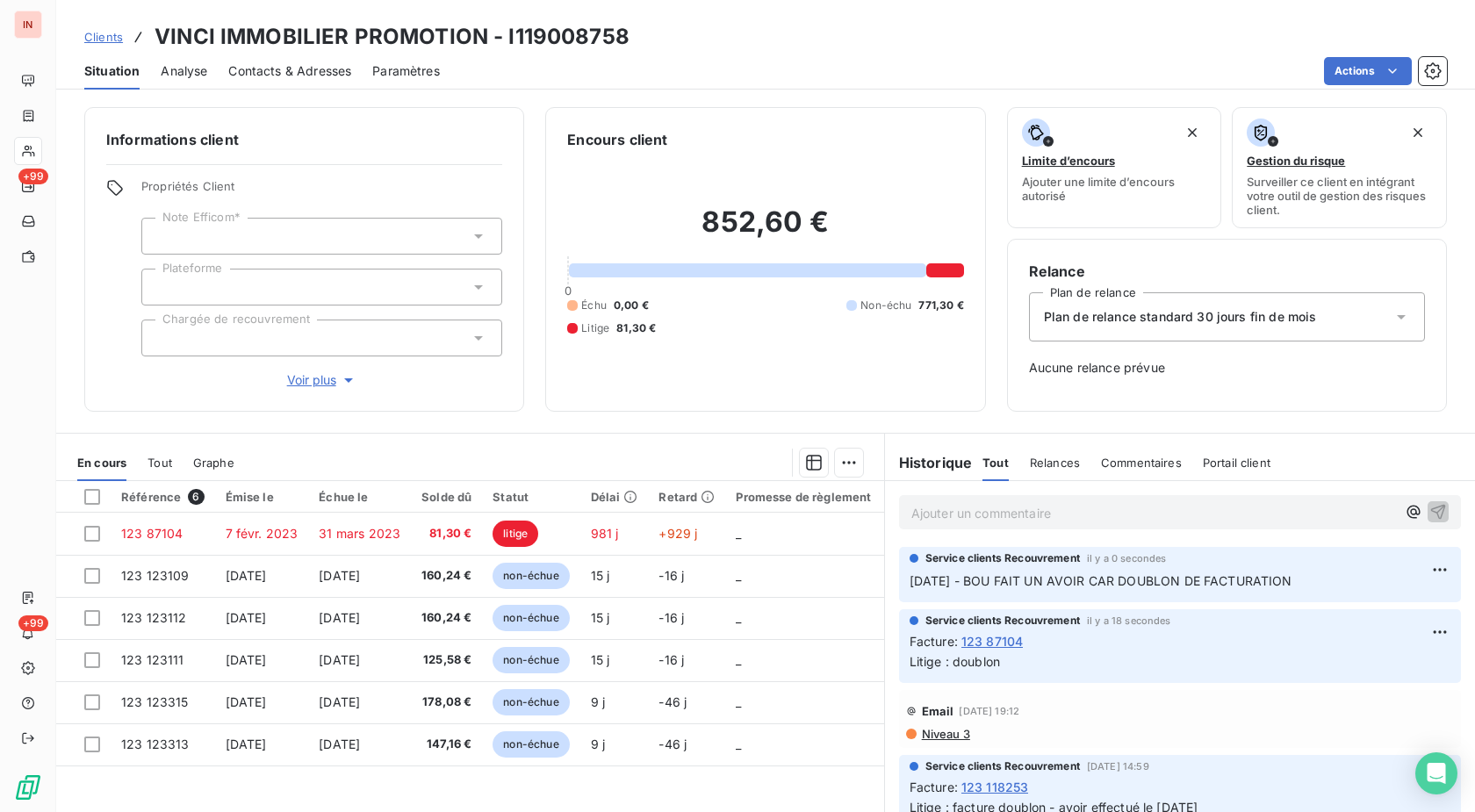
click at [1030, 425] on div "Informations client Propriétés Client Note Efficom* Plateforme Chargée de recou…" at bounding box center [765, 454] width 1419 height 715
